Goal: Information Seeking & Learning: Learn about a topic

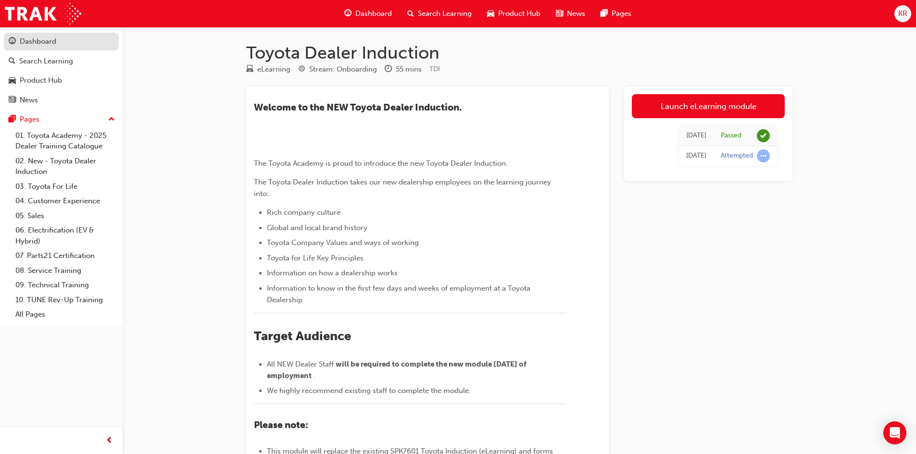
click at [31, 43] on div "Dashboard" at bounding box center [38, 41] width 37 height 11
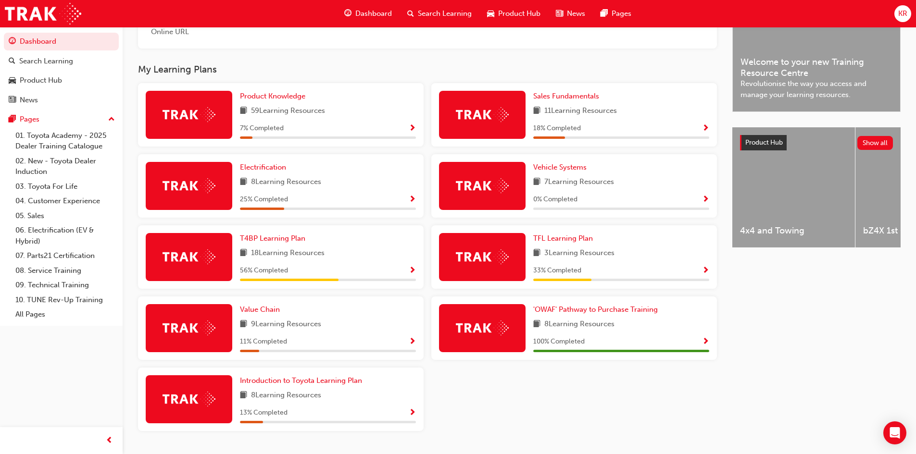
scroll to position [288, 0]
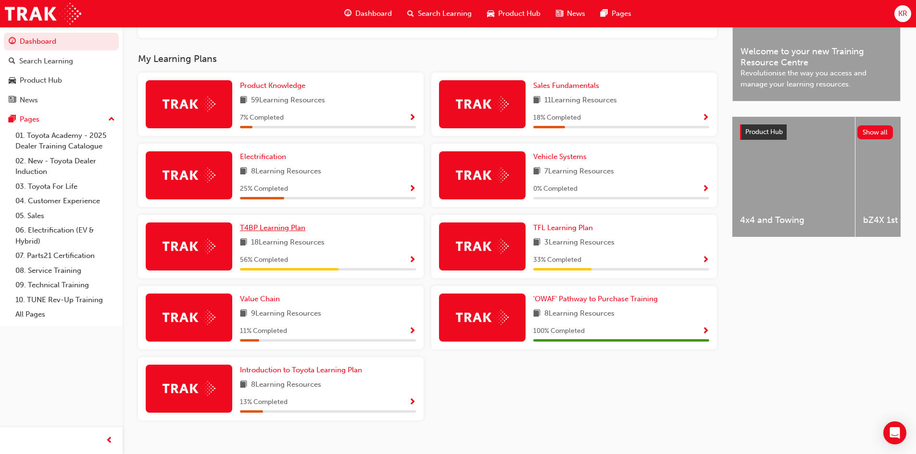
click at [275, 232] on span "T4BP Learning Plan" at bounding box center [272, 228] width 65 height 9
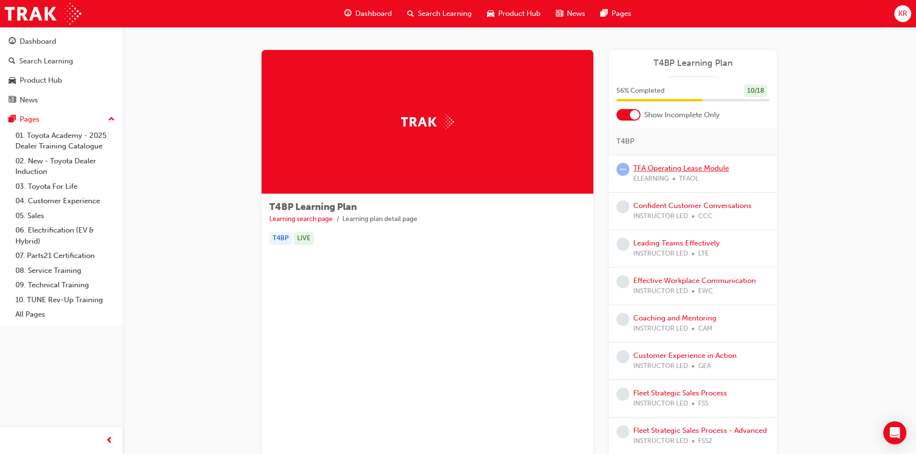
click at [646, 167] on link "TFA Operating Lease Module" at bounding box center [681, 168] width 96 height 9
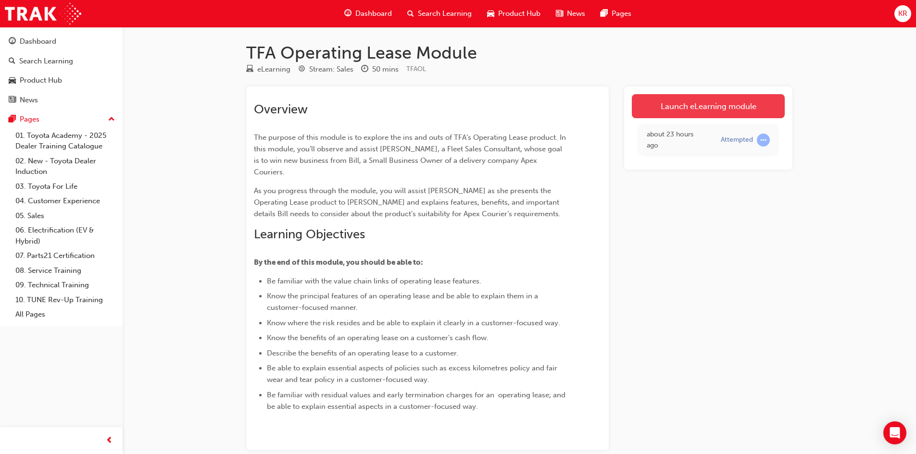
click at [675, 107] on link "Launch eLearning module" at bounding box center [708, 106] width 153 height 24
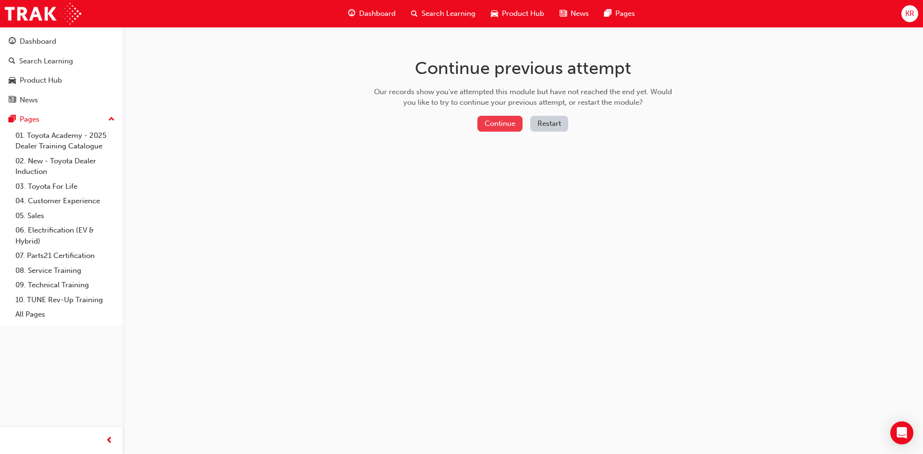
click at [511, 123] on button "Continue" at bounding box center [499, 124] width 45 height 16
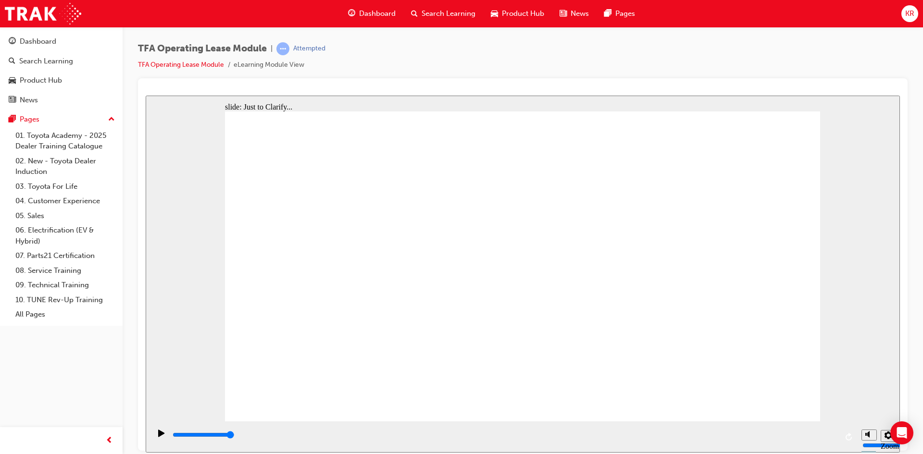
type input "4200"
checkbox input "true"
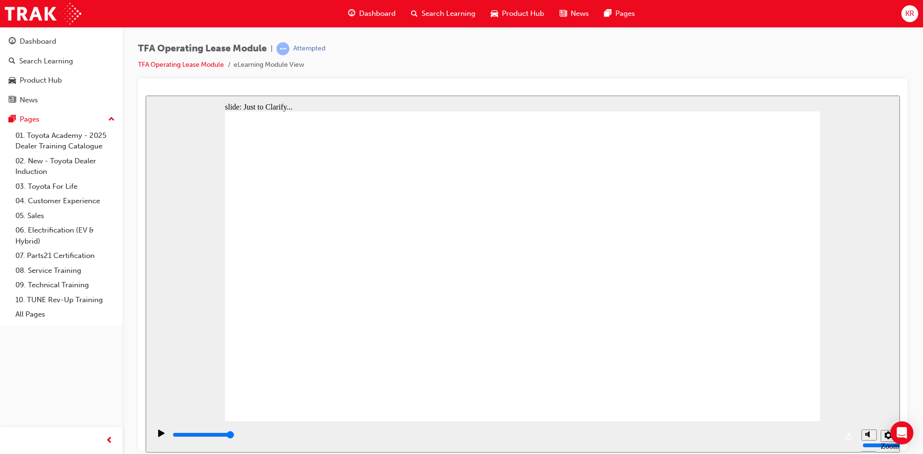
checkbox input "true"
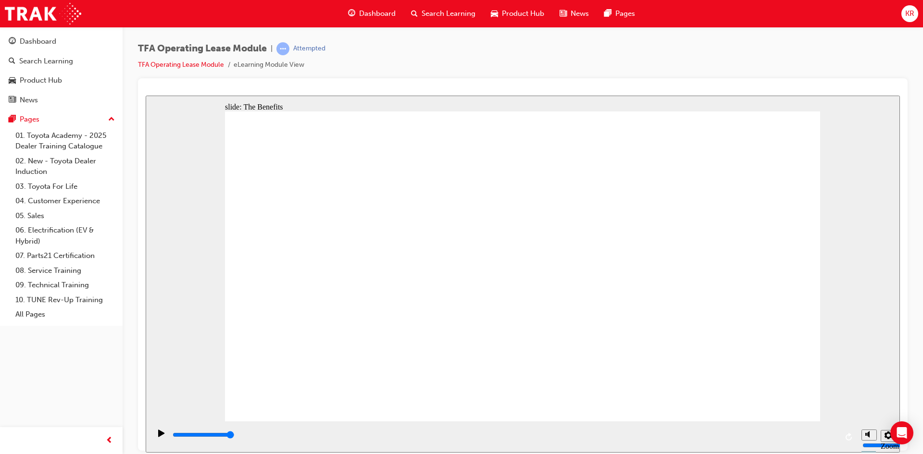
type input "4200"
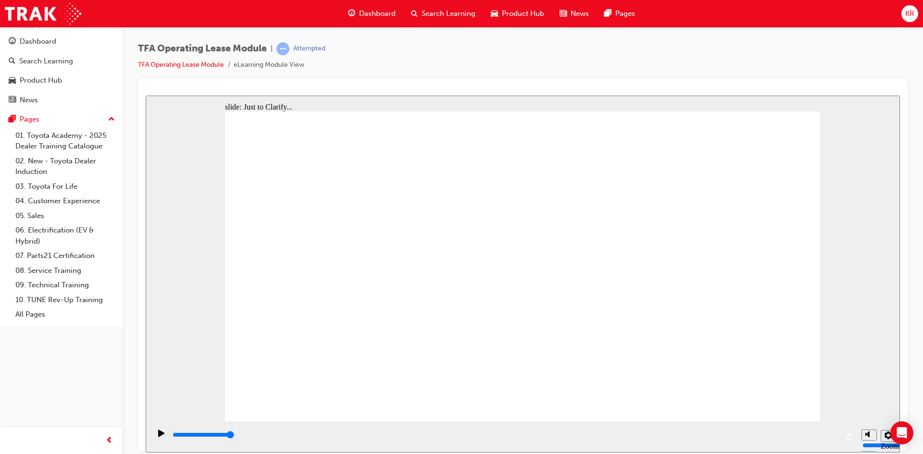
checkbox input "true"
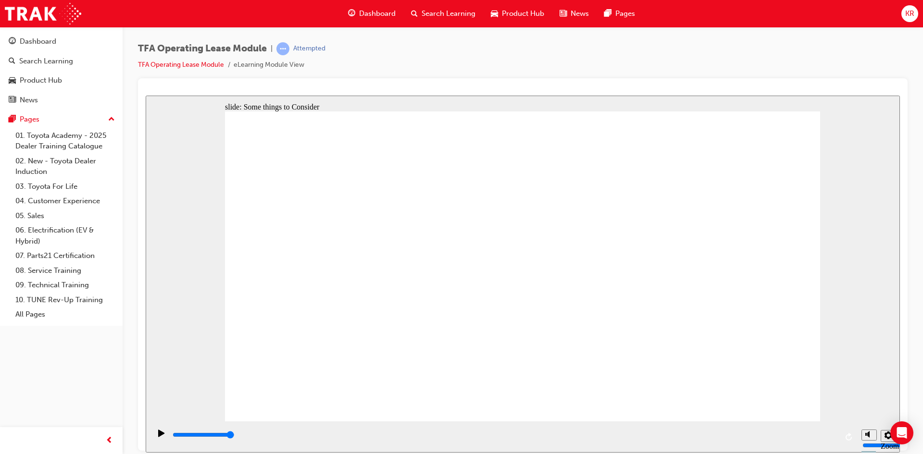
type input "4200"
checkbox input "true"
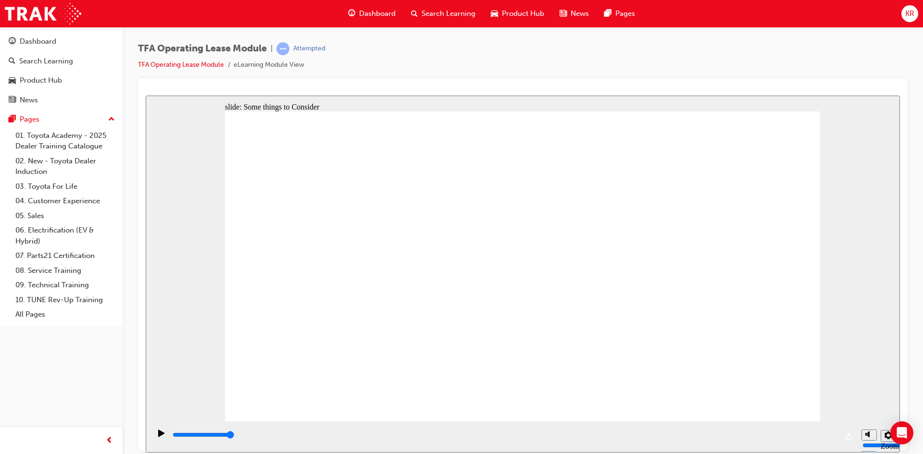
drag, startPoint x: 396, startPoint y: 311, endPoint x: 396, endPoint y: 326, distance: 14.9
checkbox input "true"
checkbox input "false"
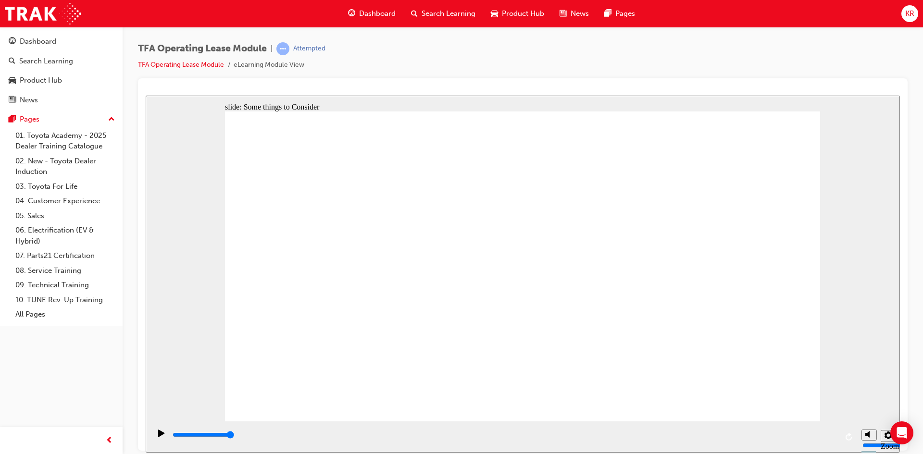
checkbox input "false"
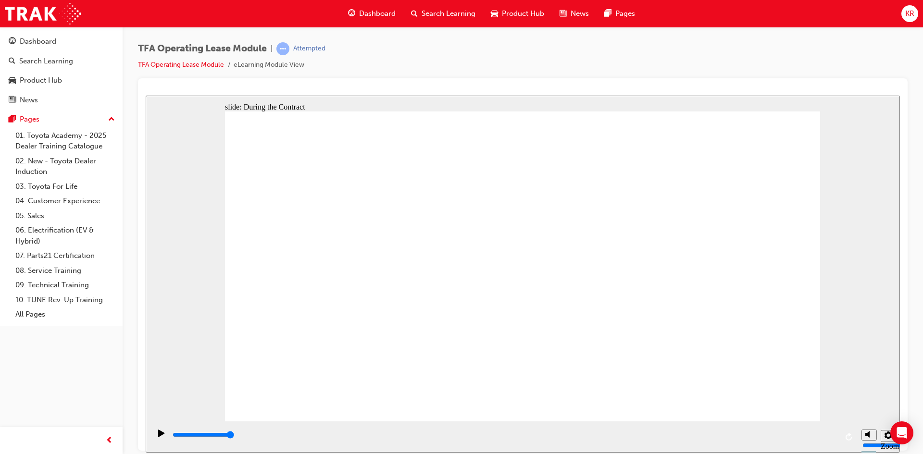
type input "4200"
checkbox input "true"
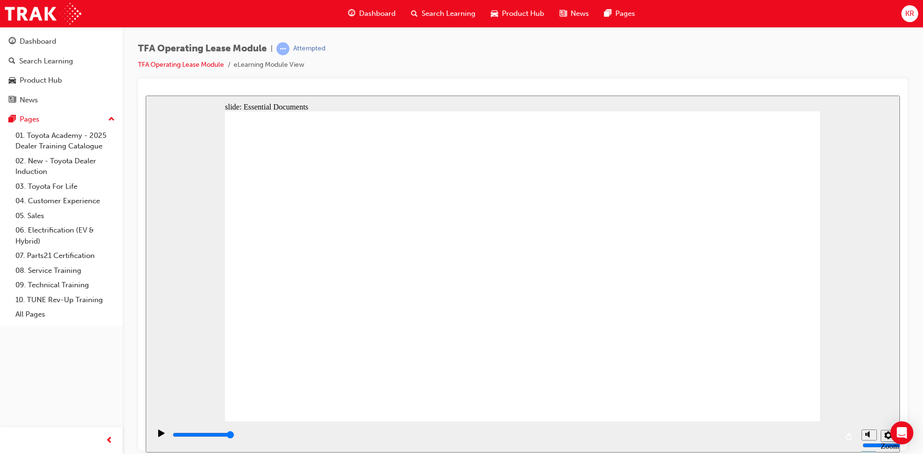
checkbox input "true"
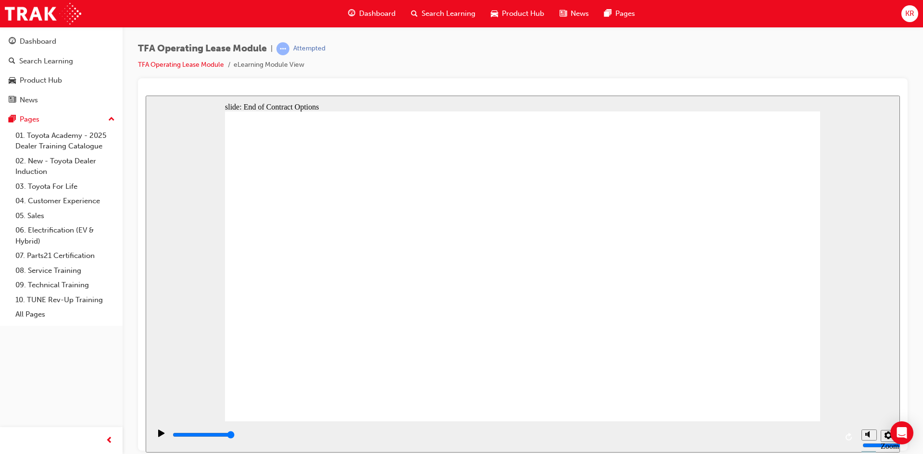
type input "3000"
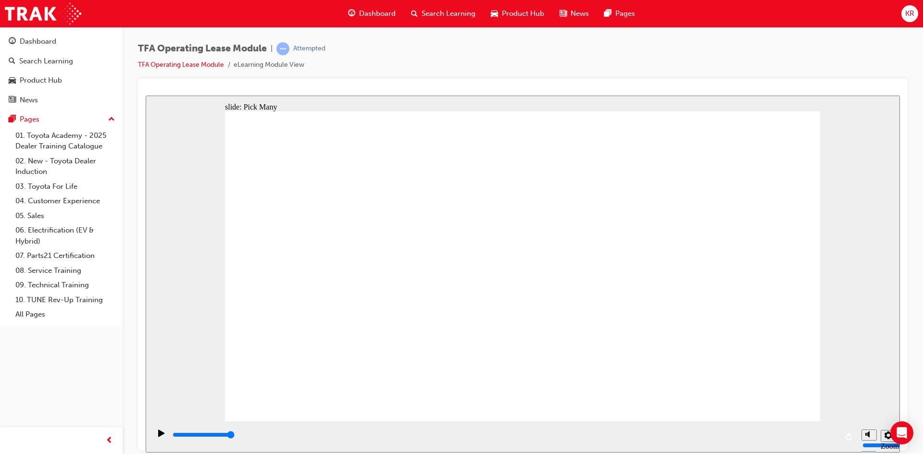
checkbox input "true"
type input "0"
checkbox input "false"
type input "3000"
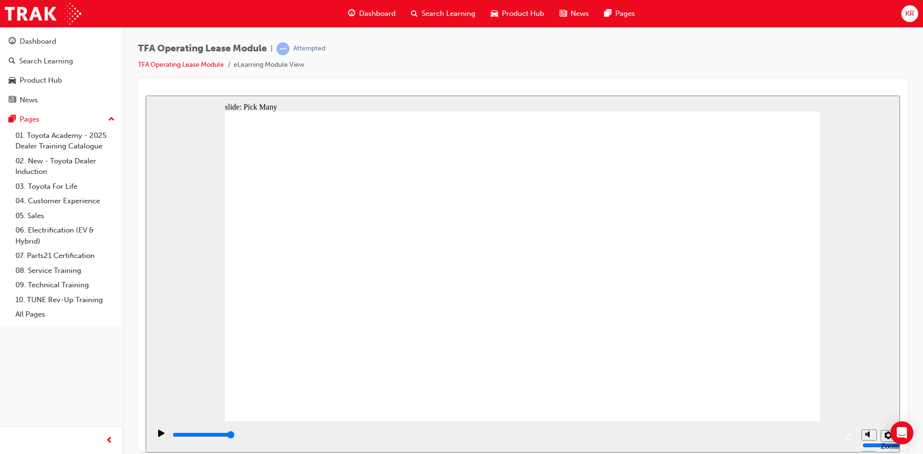
checkbox input "true"
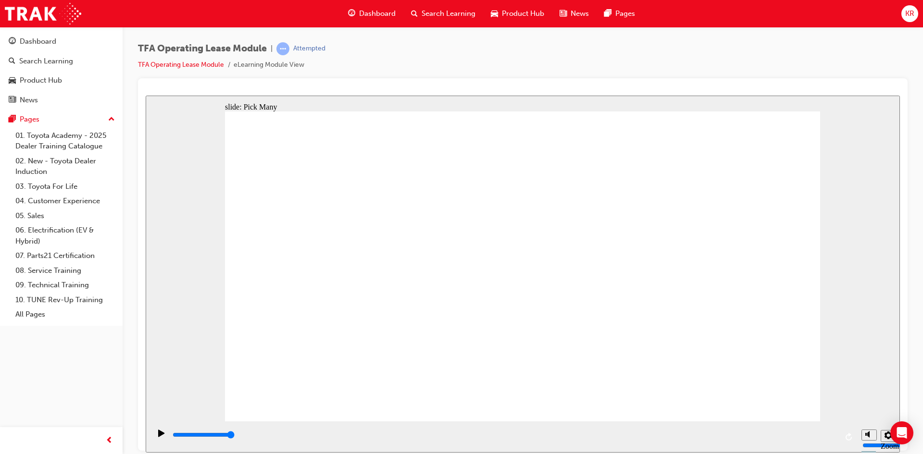
type input "0"
checkbox input "false"
type input "3000"
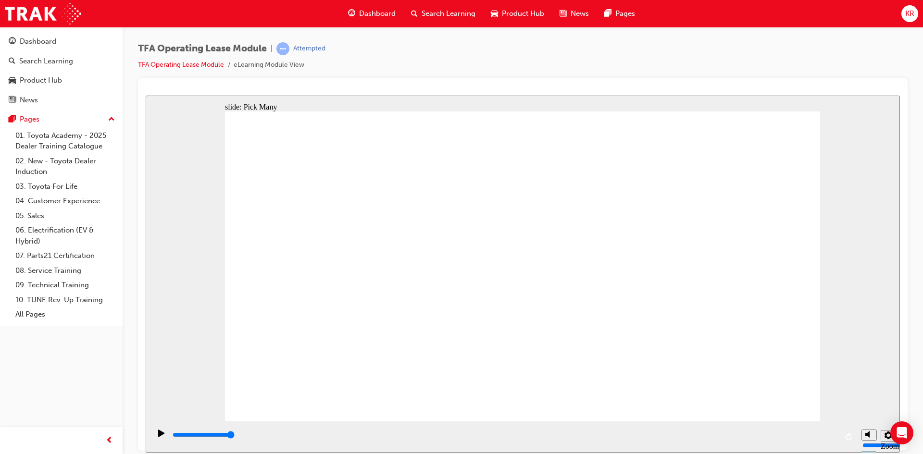
checkbox input "true"
type input "0"
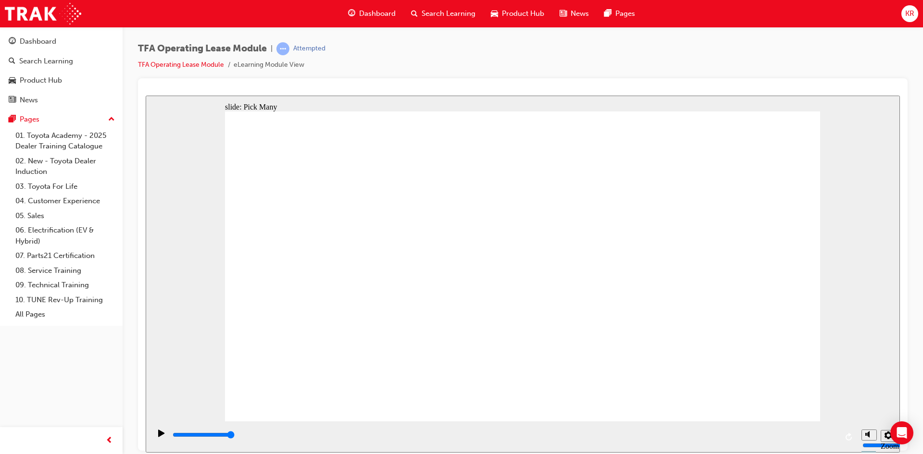
checkbox input "false"
type input "3000"
checkbox input "true"
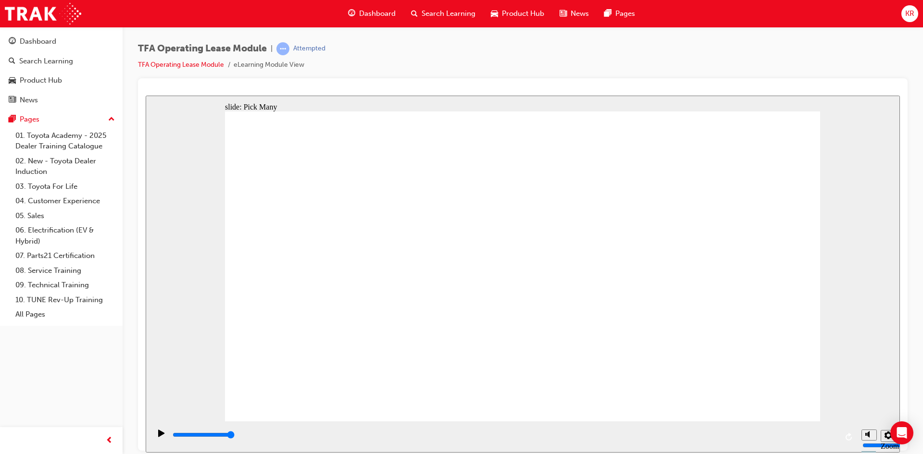
checkbox input "true"
type input "0"
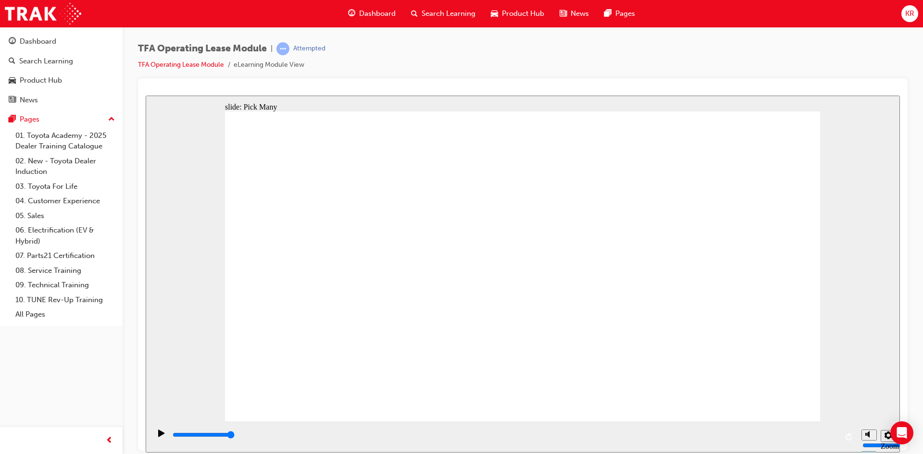
checkbox input "false"
type input "3000"
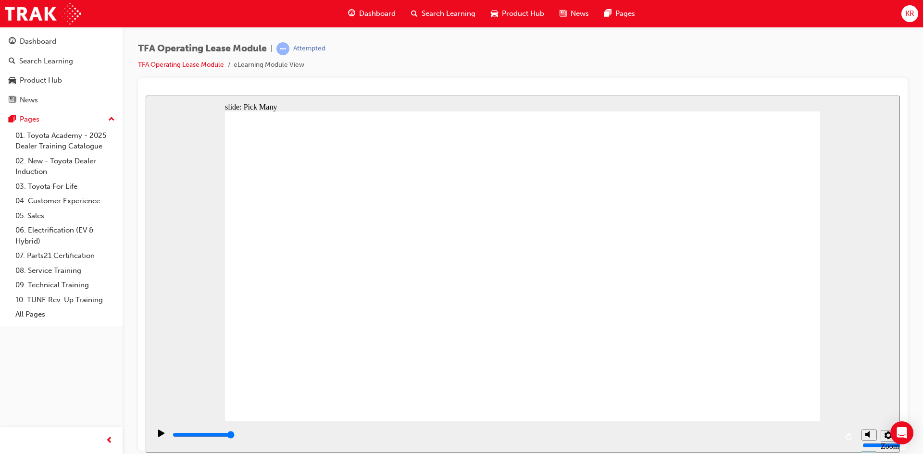
checkbox input "true"
type input "0"
checkbox input "false"
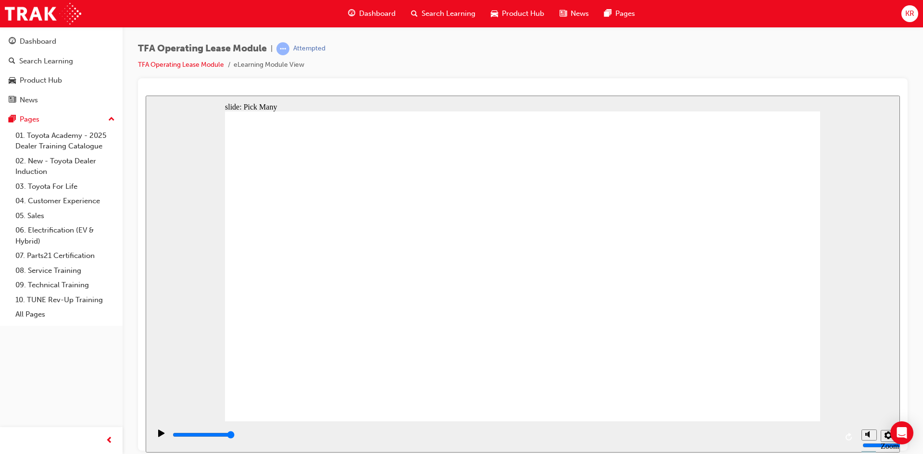
checkbox input "false"
type input "3000"
checkbox input "true"
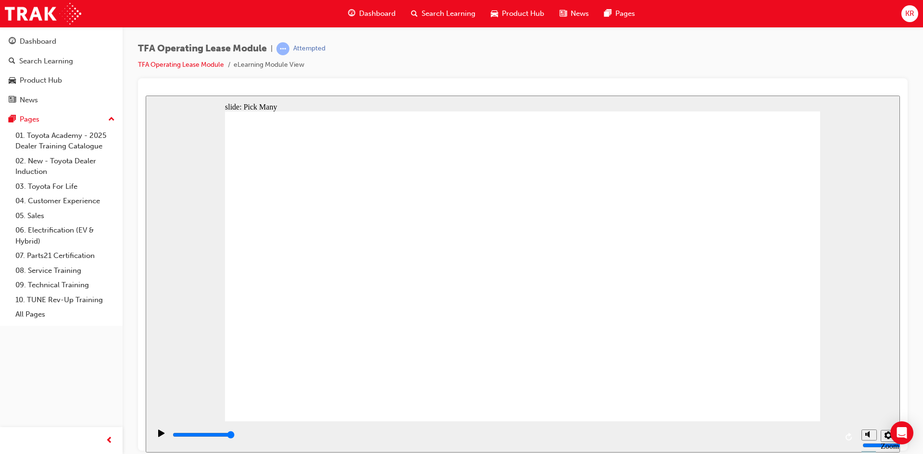
checkbox input "true"
checkbox input "false"
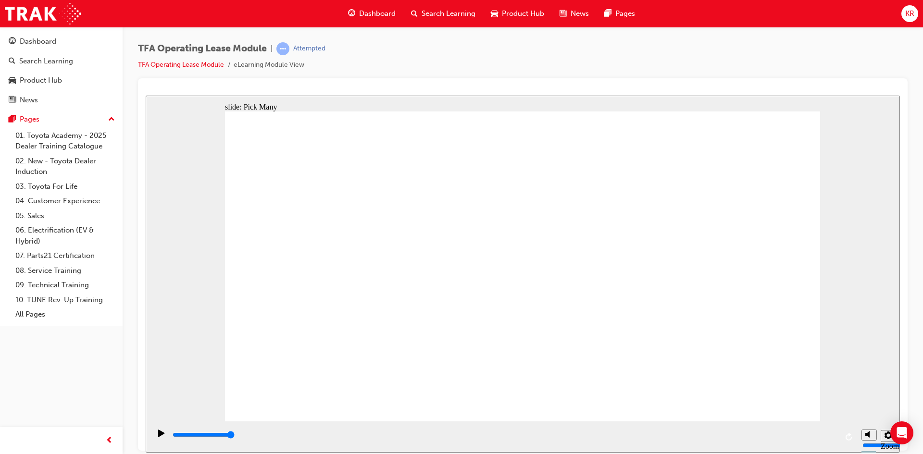
checkbox input "false"
checkbox input "true"
type input "0"
checkbox input "false"
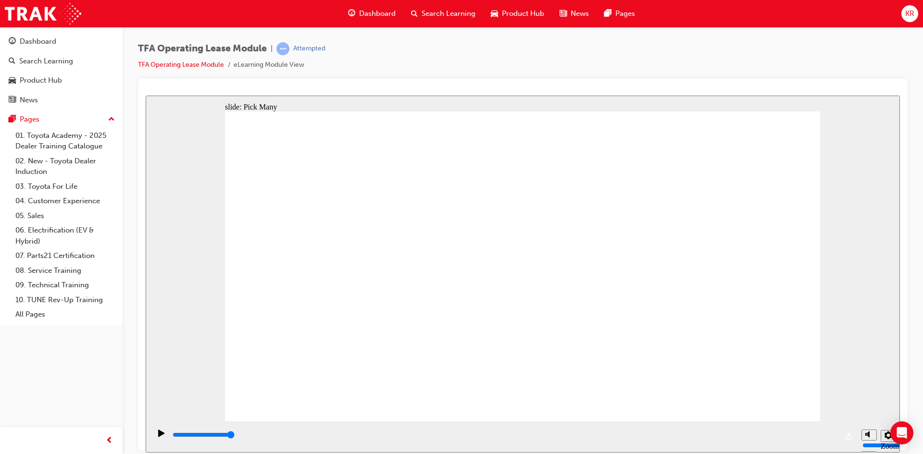
checkbox input "false"
type input "3000"
checkbox input "true"
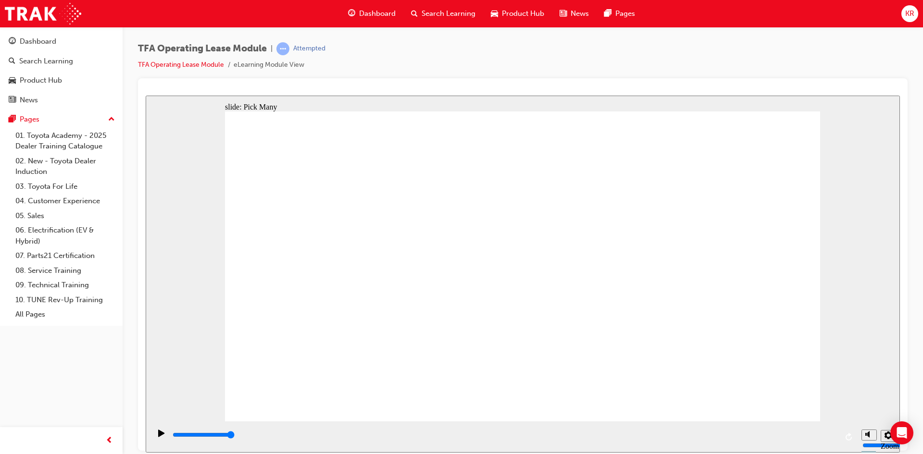
checkbox input "true"
type input "0"
checkbox input "false"
type input "3000"
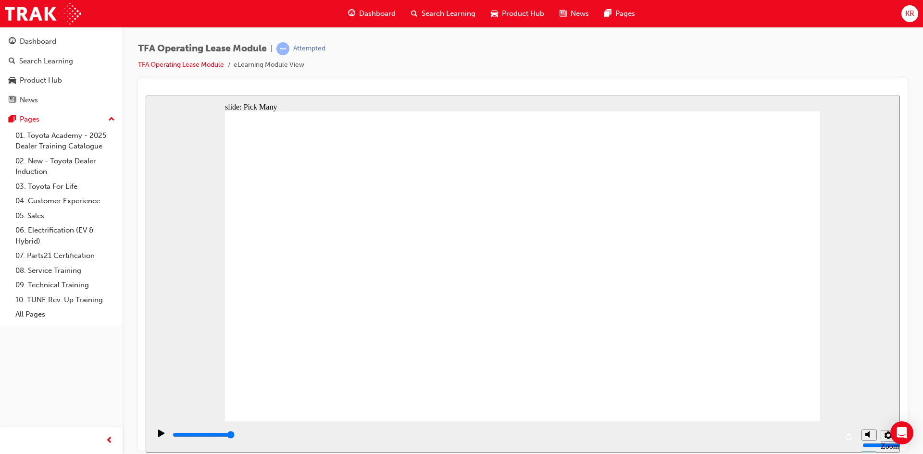
checkbox input "true"
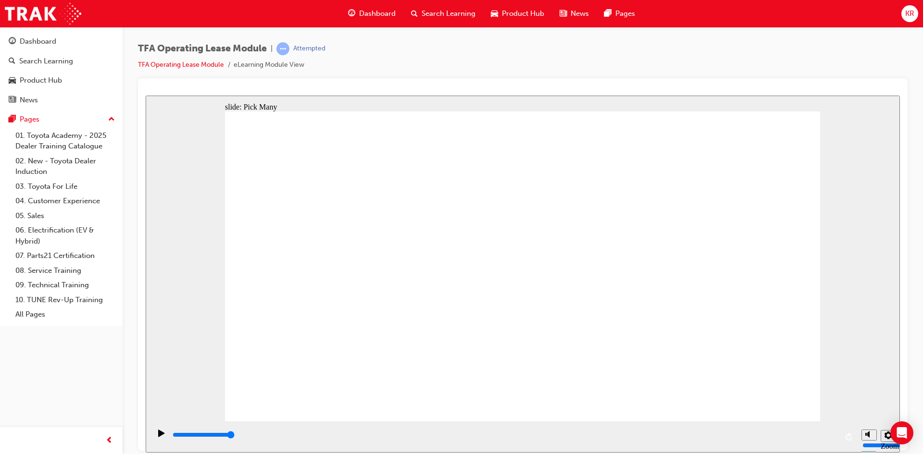
checkbox input "true"
type input "0"
checkbox input "false"
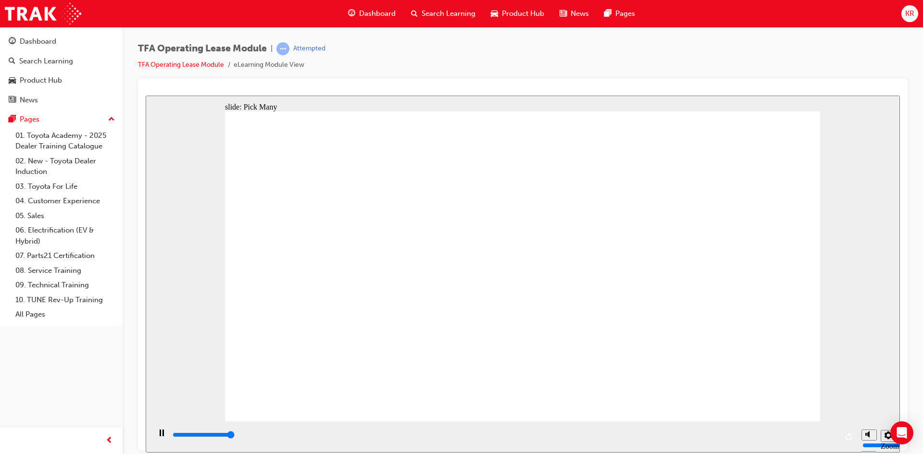
type input "3000"
checkbox input "true"
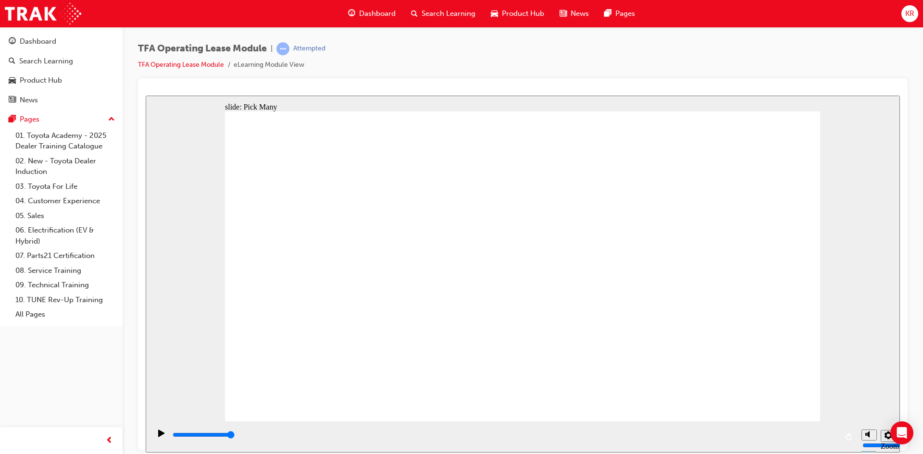
type input "0"
checkbox input "false"
type input "3000"
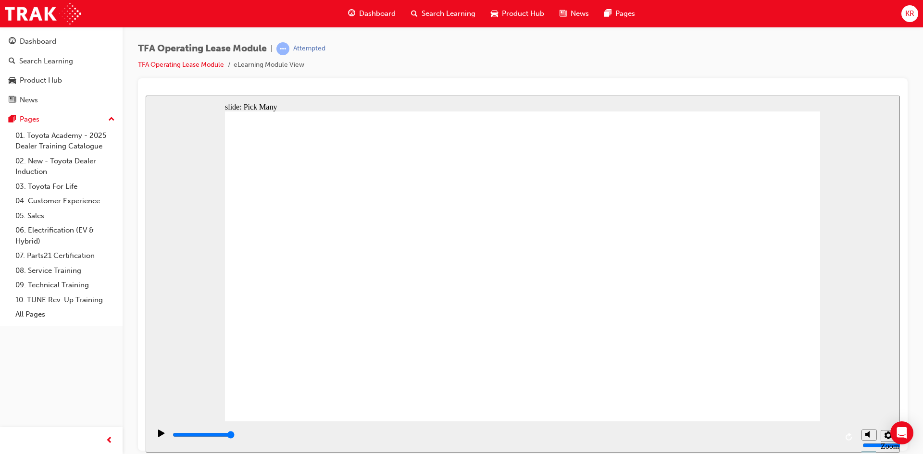
checkbox input "true"
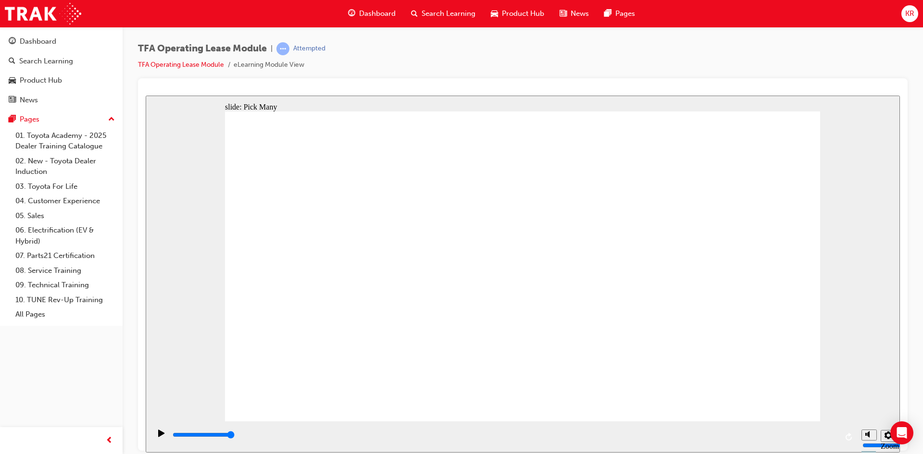
type input "0"
checkbox input "false"
type input "3000"
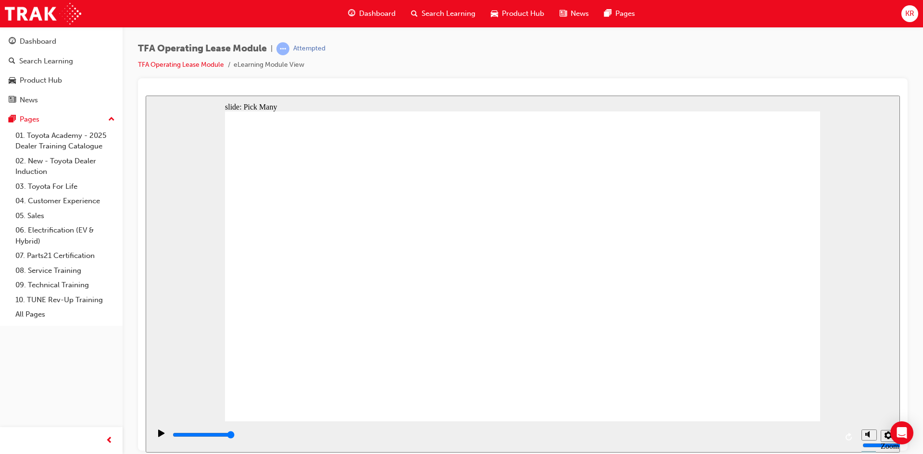
checkbox input "true"
type input "0"
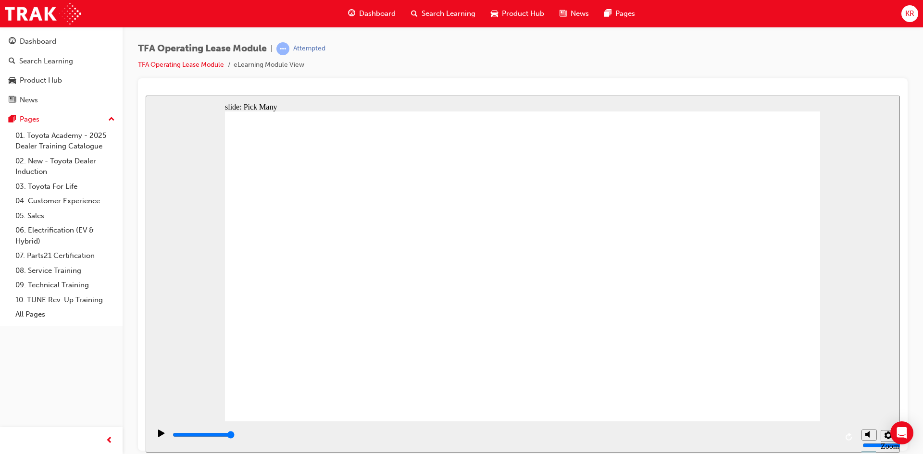
checkbox input "false"
type input "3000"
checkbox input "true"
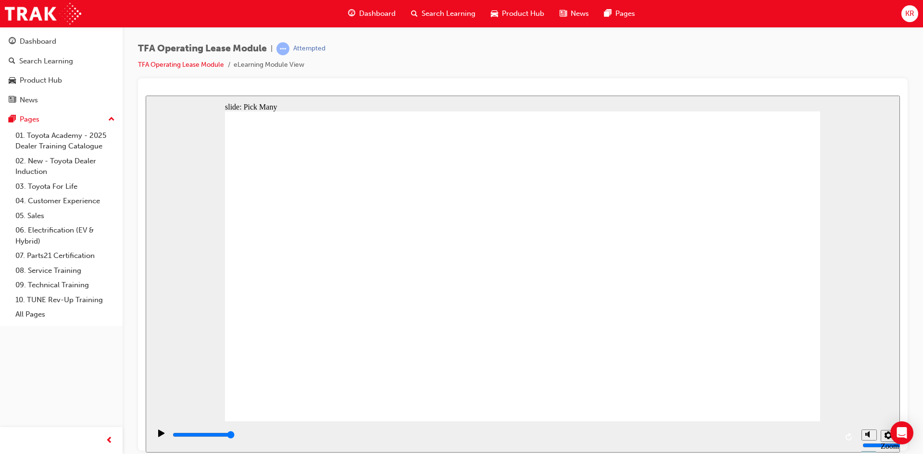
checkbox input "true"
type input "0"
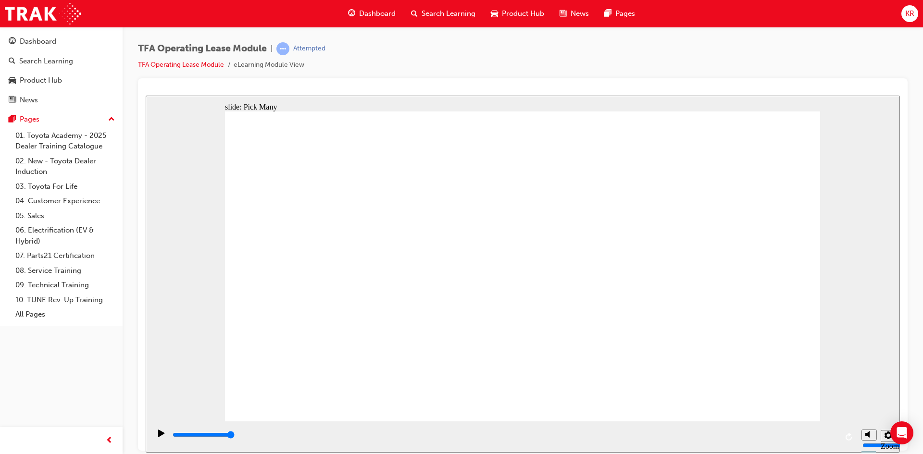
checkbox input "false"
type input "3000"
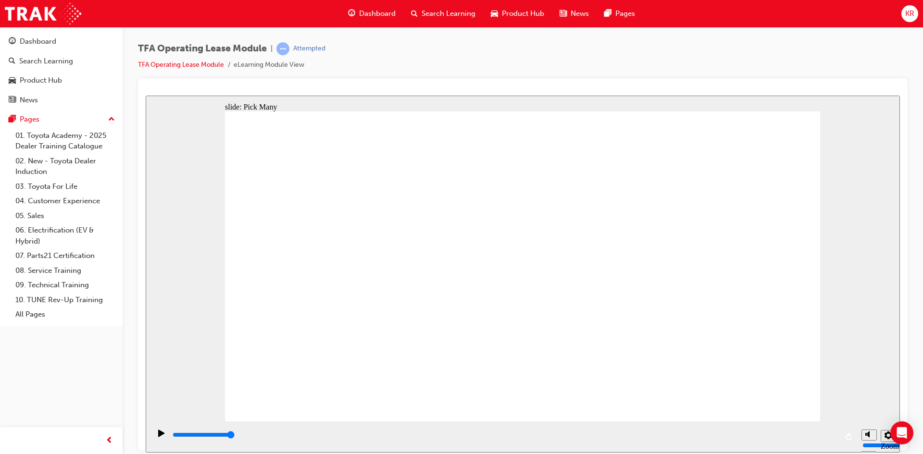
checkbox input "true"
type input "0"
checkbox input "false"
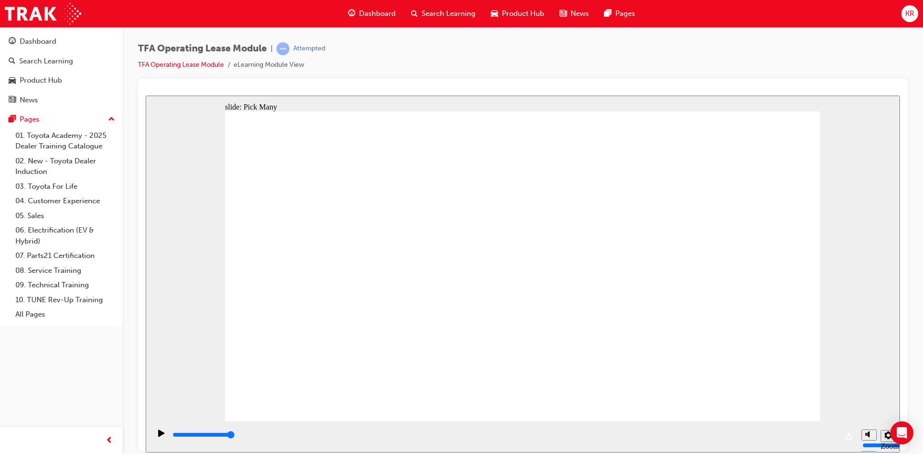
checkbox input "false"
type input "3000"
checkbox input "true"
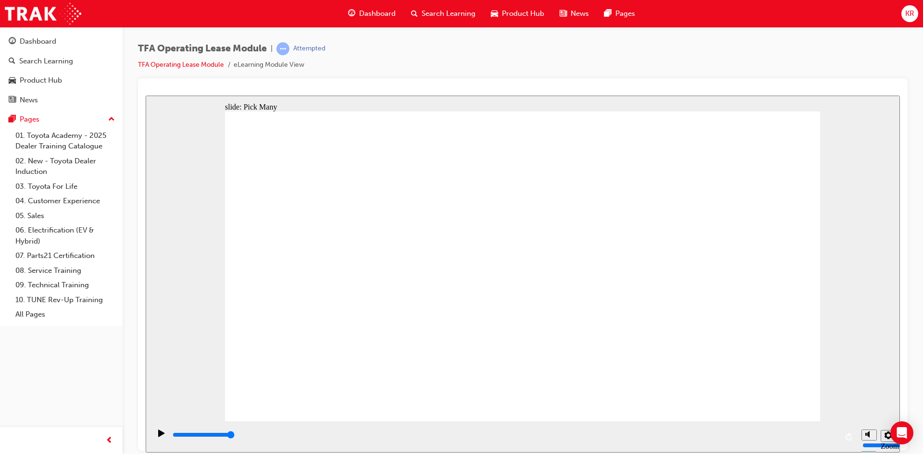
checkbox input "true"
type input "0"
checkbox input "false"
type input "3000"
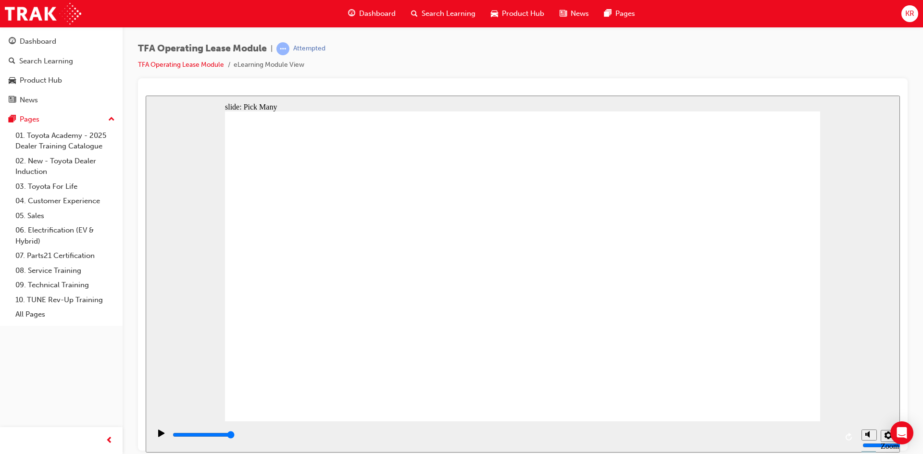
checkbox input "true"
type input "0"
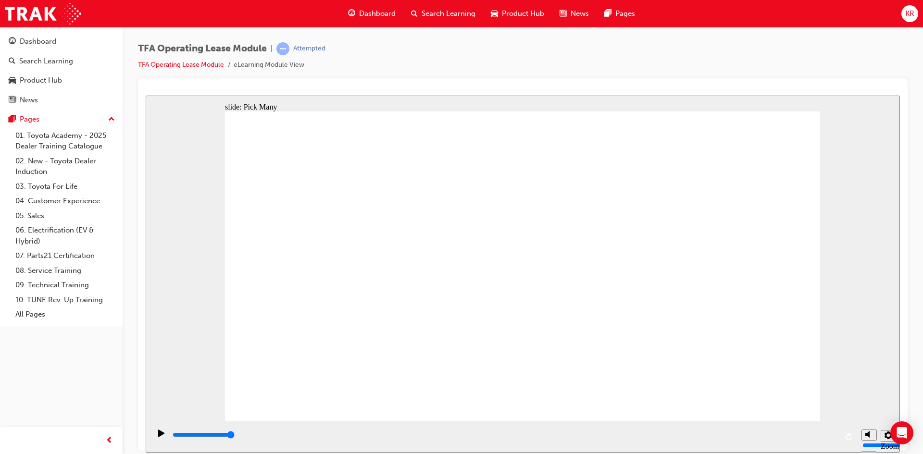
checkbox input "false"
type input "3000"
checkbox input "true"
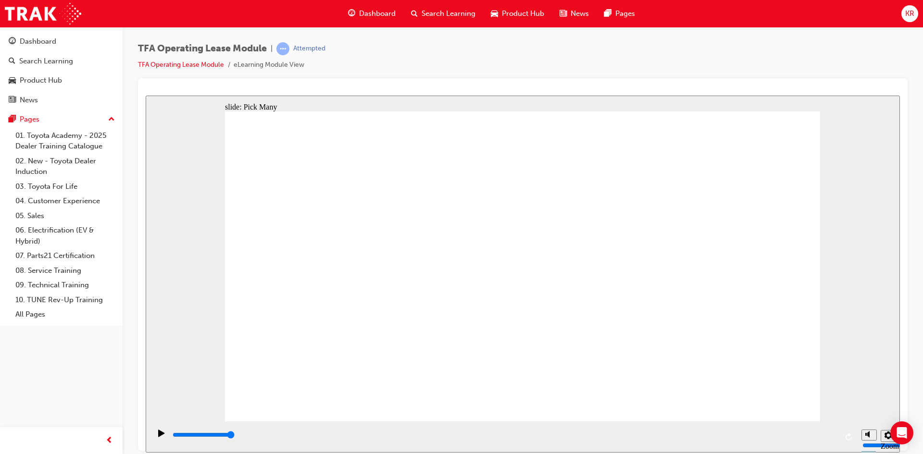
checkbox input "true"
type input "0"
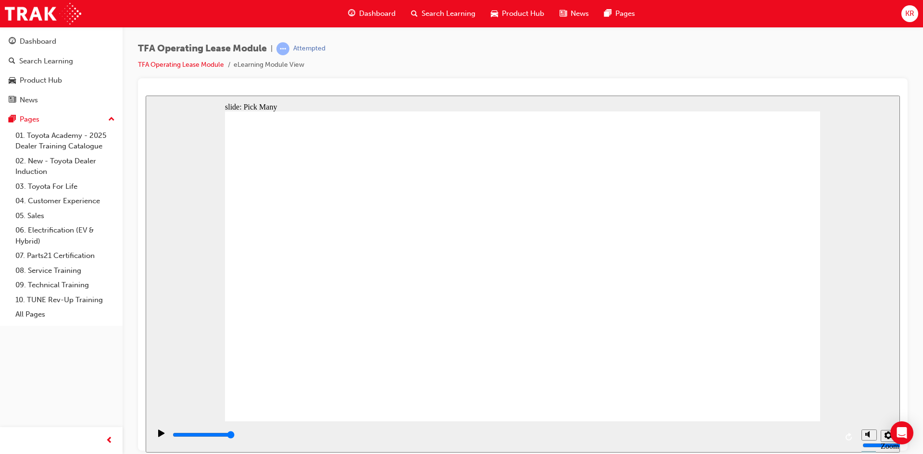
checkbox input "false"
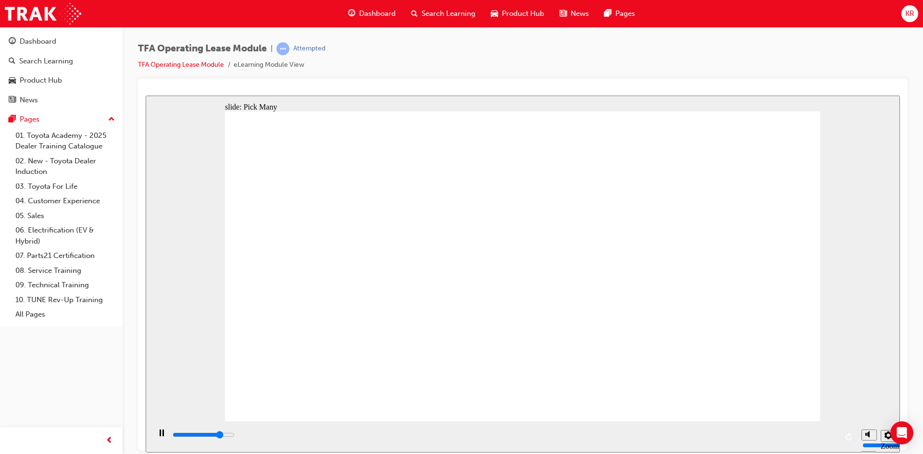
type input "2500"
checkbox input "true"
type input "3000"
checkbox input "true"
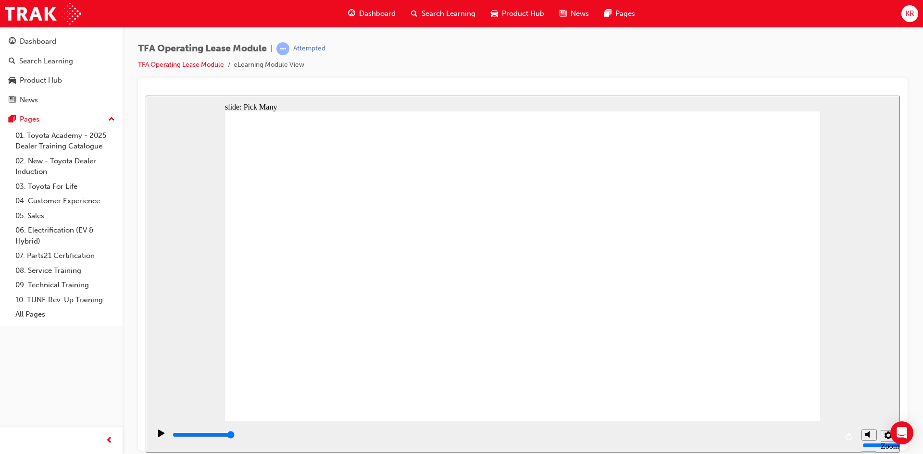
type input "0"
checkbox input "false"
type input "2900"
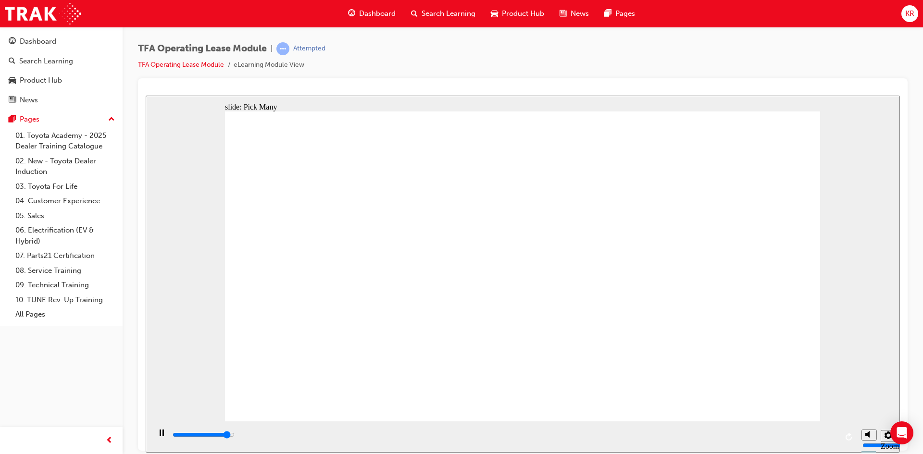
checkbox input "true"
type input "3000"
checkbox input "true"
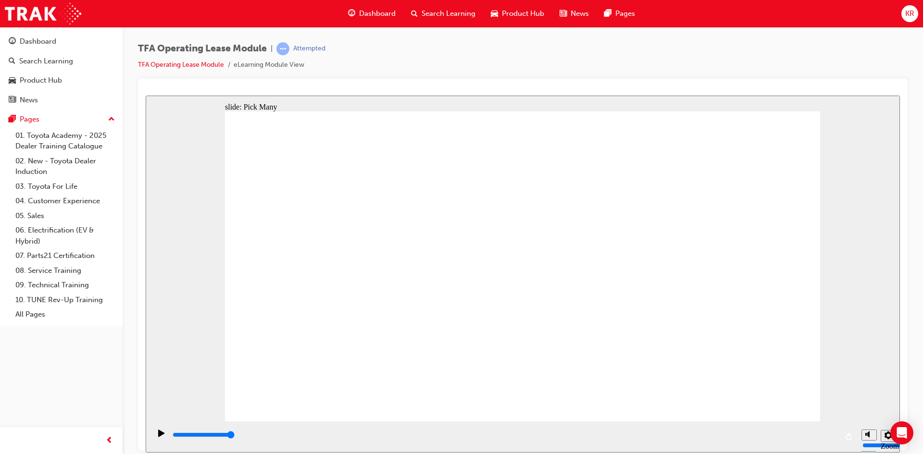
checkbox input "true"
type input "0"
checkbox input "false"
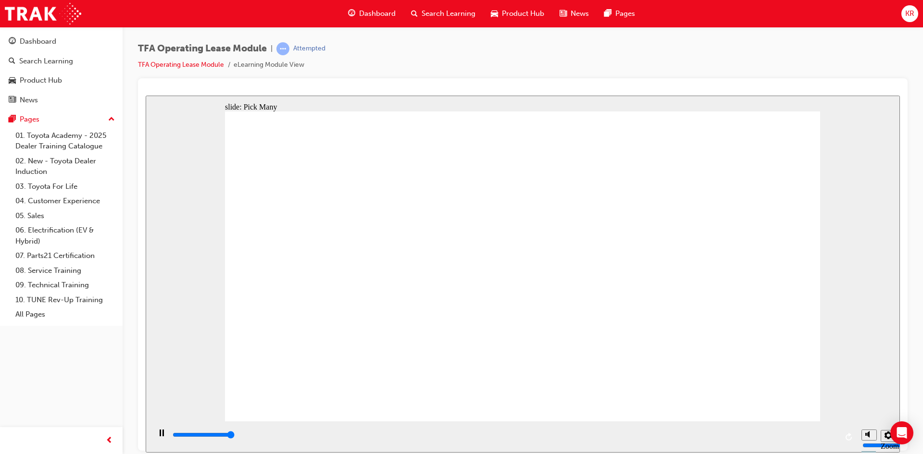
type input "3000"
checkbox input "true"
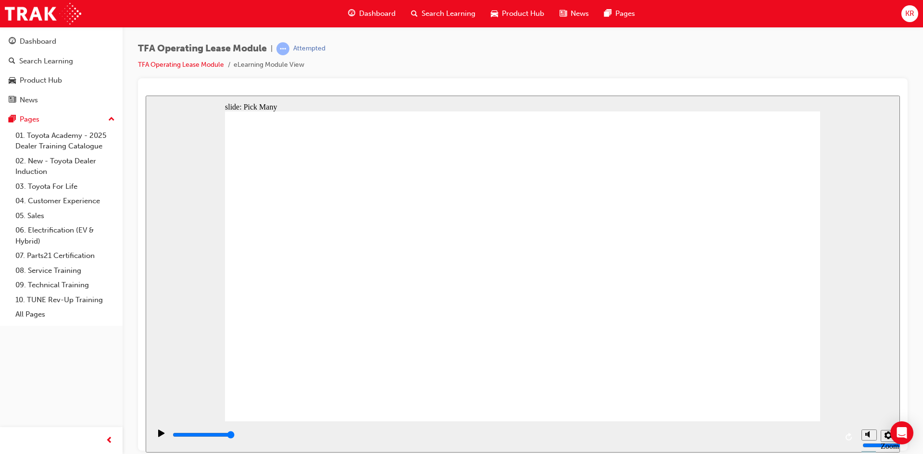
type input "0"
checkbox input "false"
type input "3000"
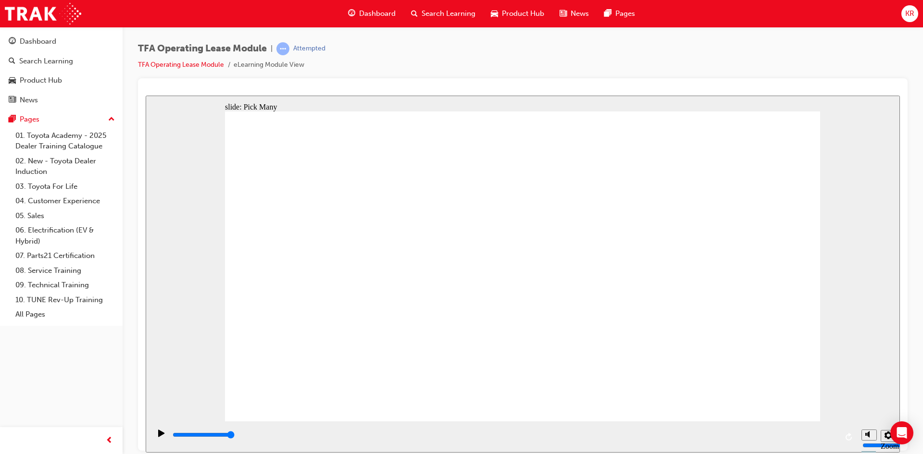
checkbox input "true"
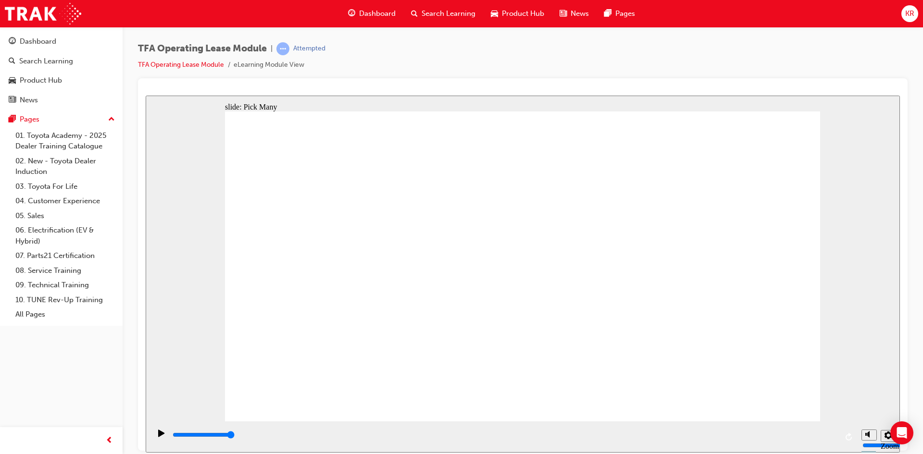
type input "0"
checkbox input "false"
type input "3000"
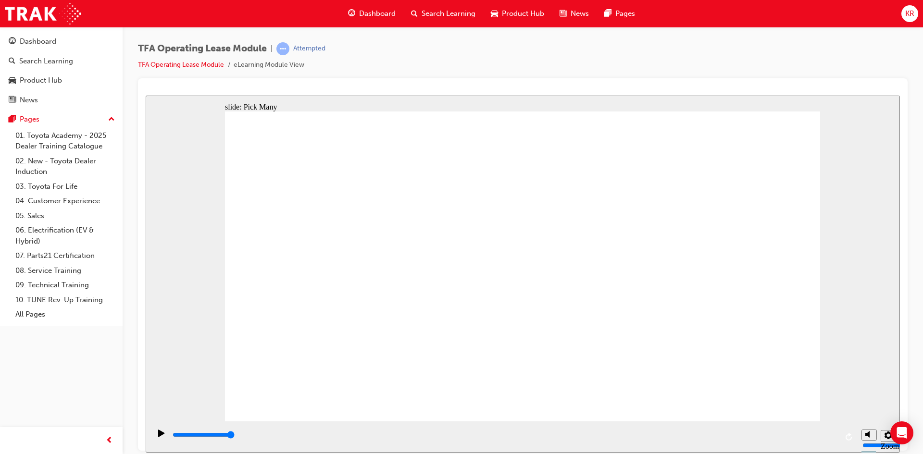
checkbox input "true"
type input "0"
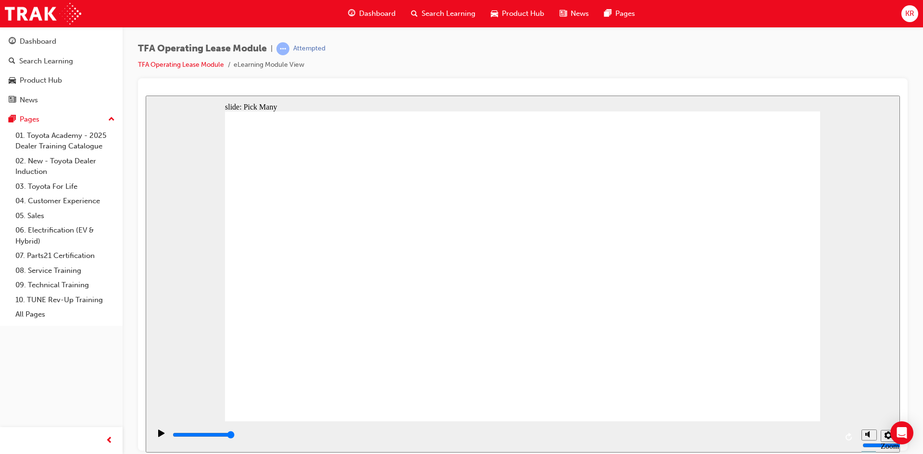
checkbox input "false"
type input "3000"
checkbox input "true"
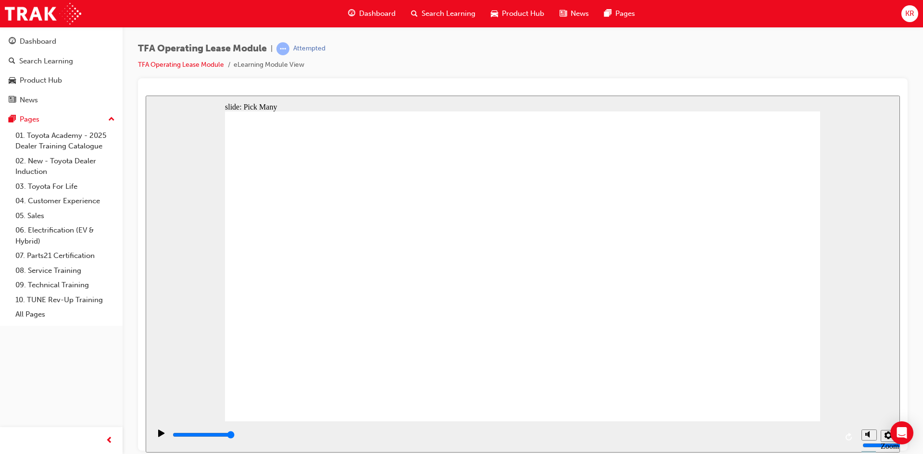
checkbox input "true"
type input "0"
checkbox input "false"
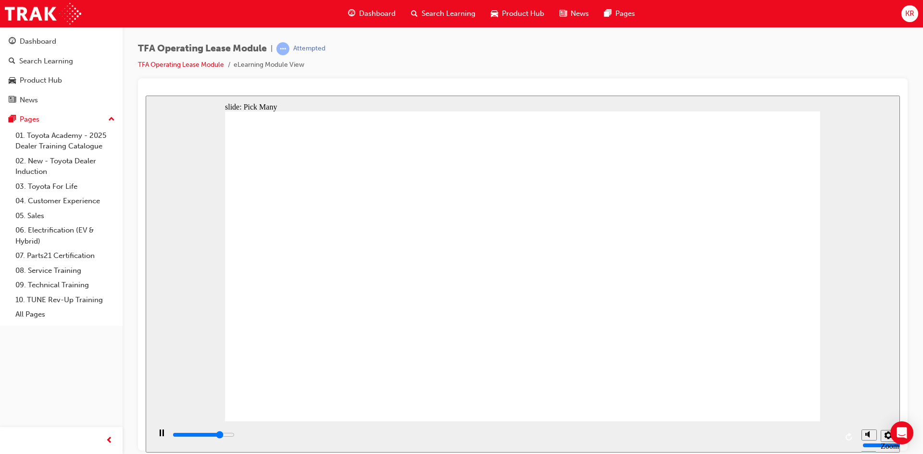
type input "2400"
checkbox input "true"
type input "2900"
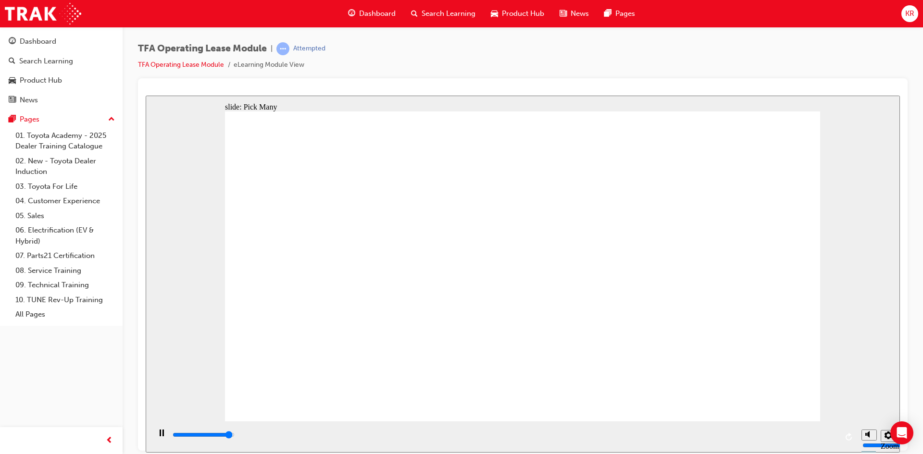
checkbox input "true"
type input "3000"
checkbox input "true"
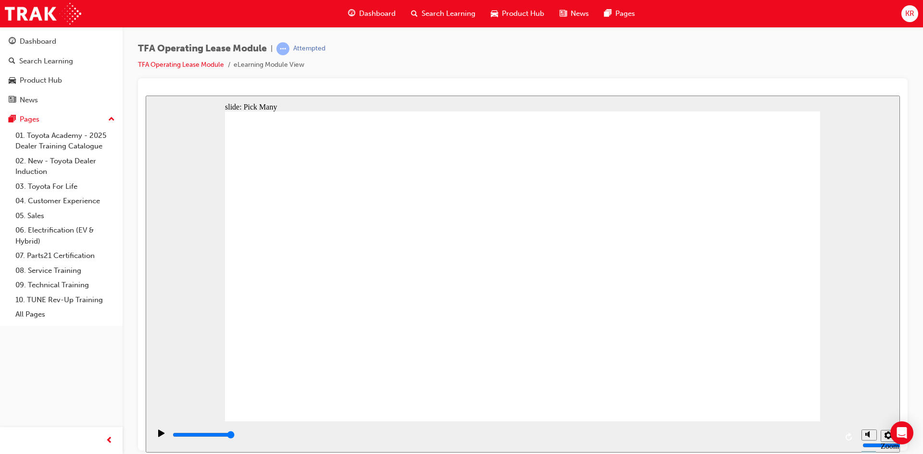
checkbox input "true"
type input "0"
checkbox input "false"
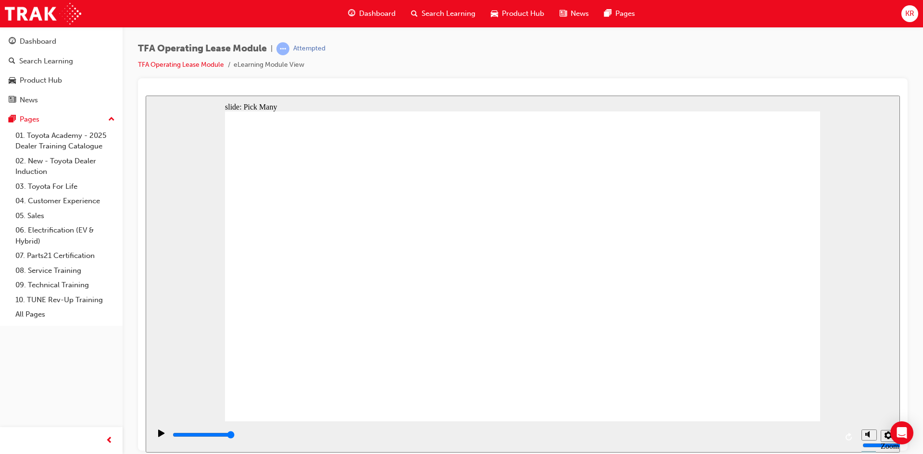
checkbox input "false"
type input "3000"
checkbox input "true"
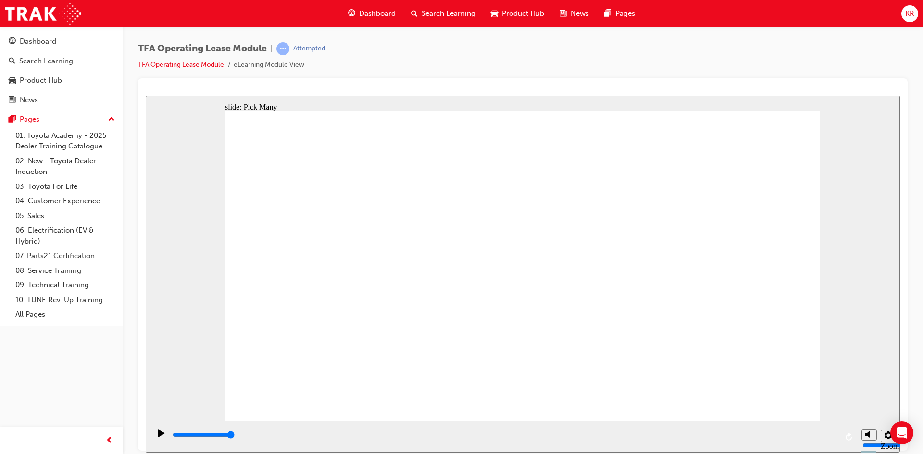
checkbox input "true"
type input "0"
checkbox input "false"
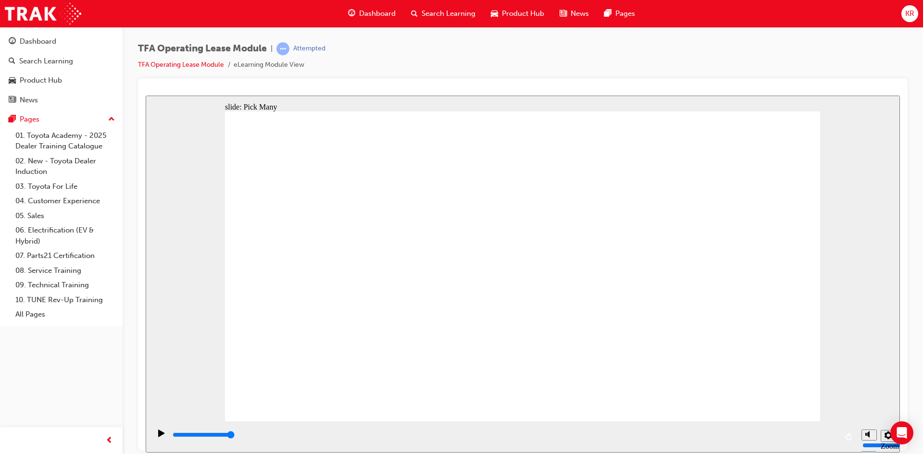
checkbox input "false"
type input "4800"
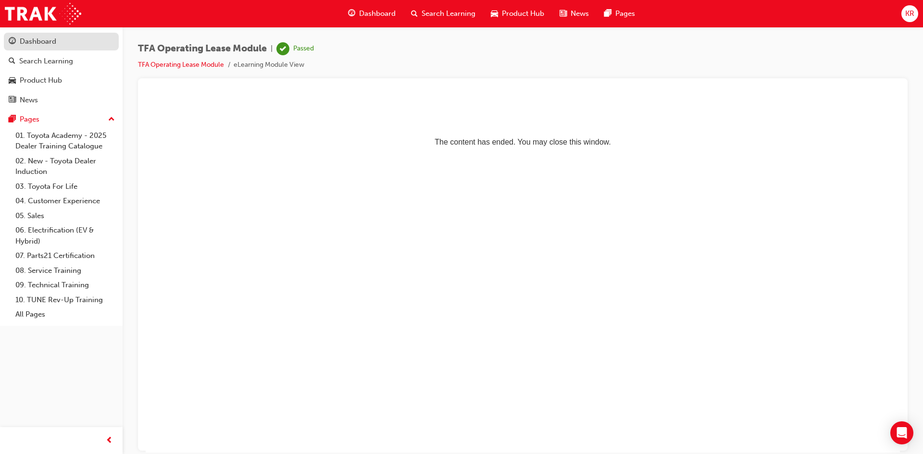
click at [32, 42] on div "Dashboard" at bounding box center [38, 41] width 37 height 11
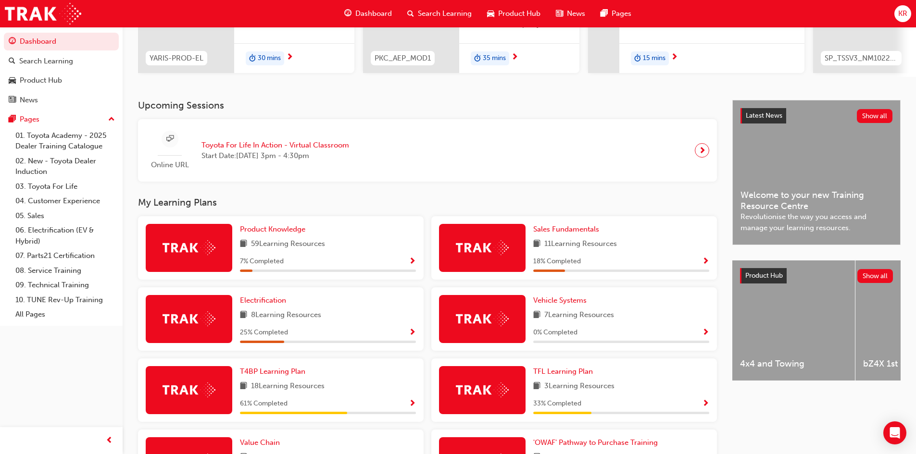
scroll to position [288, 0]
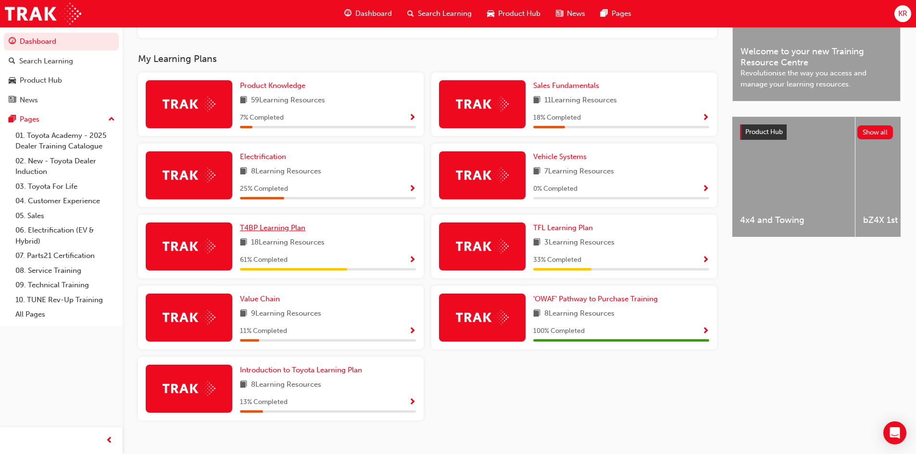
click at [269, 232] on span "T4BP Learning Plan" at bounding box center [272, 228] width 65 height 9
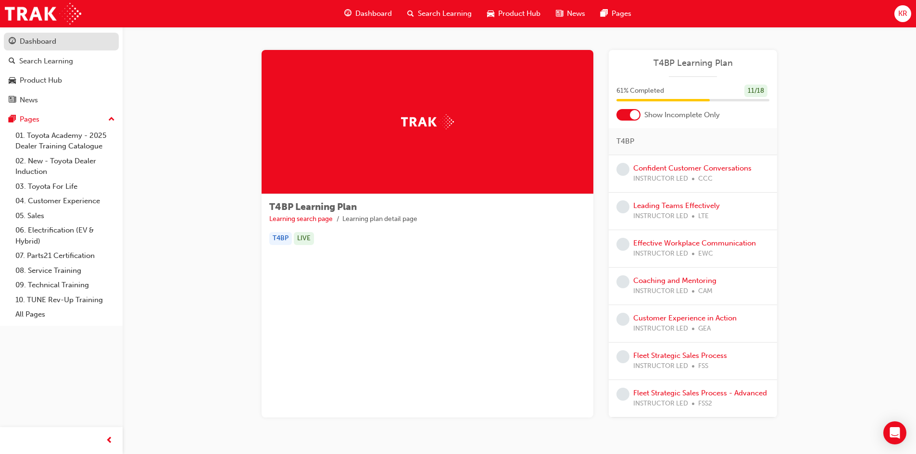
click at [44, 46] on div "Dashboard" at bounding box center [38, 41] width 37 height 11
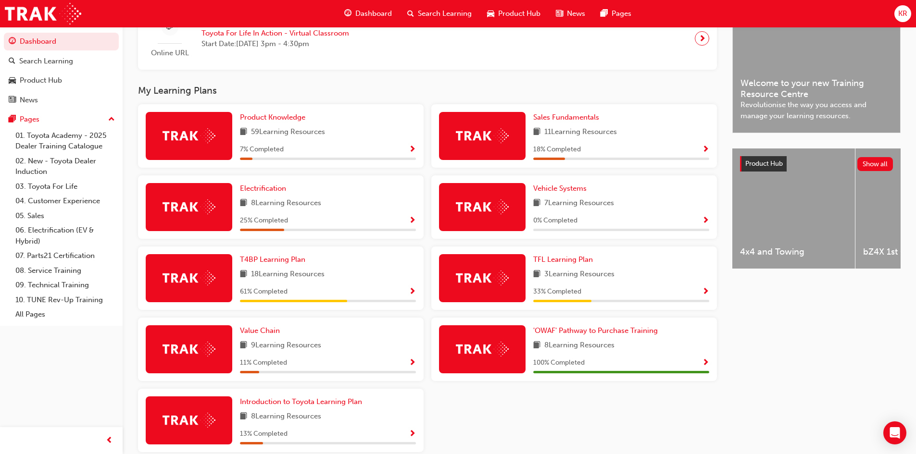
scroll to position [288, 0]
